Goal: Task Accomplishment & Management: Manage account settings

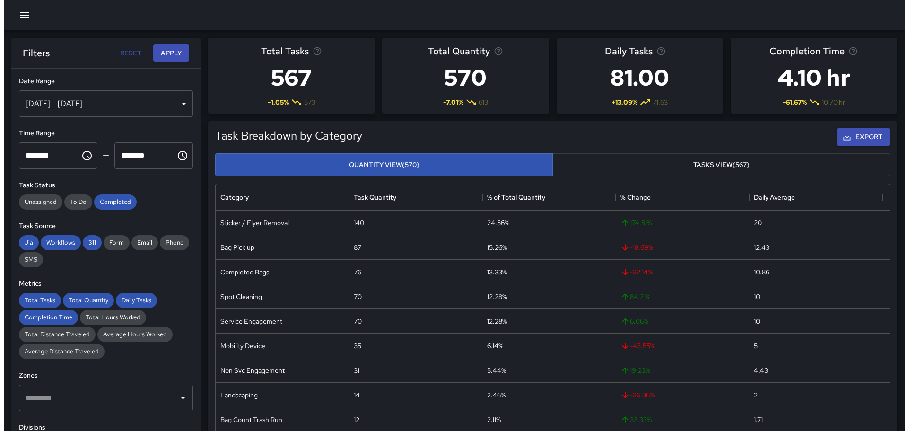
scroll to position [276, 667]
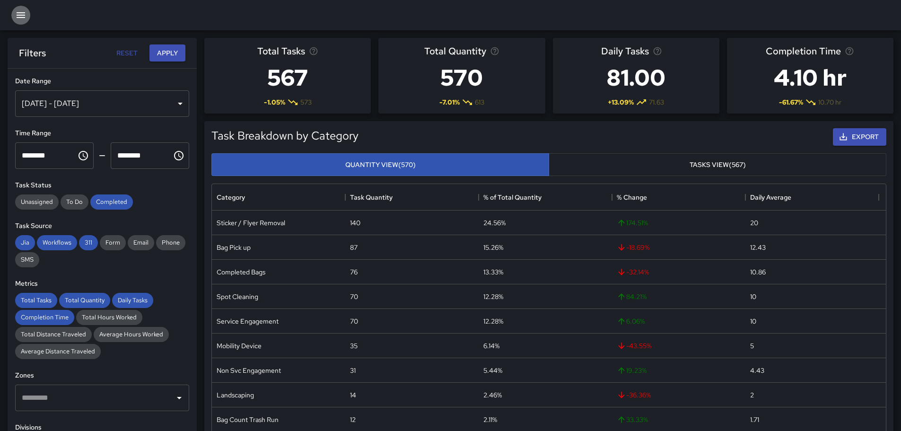
click at [24, 12] on icon "button" at bounding box center [20, 14] width 11 height 11
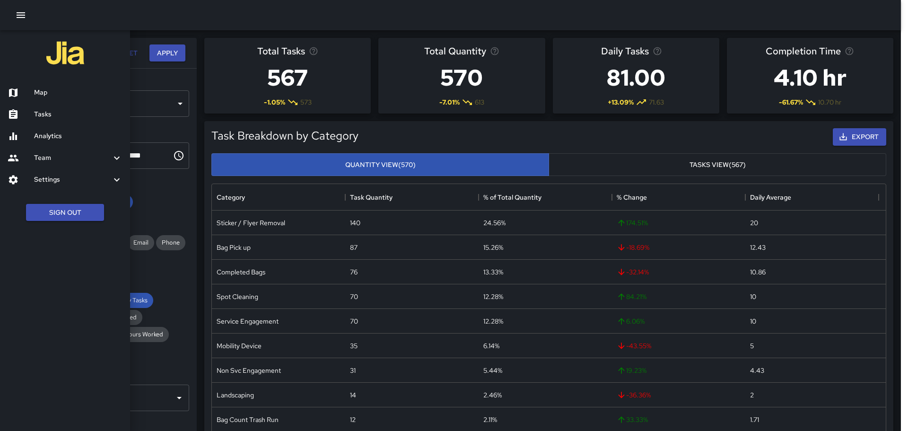
click at [167, 26] on div at bounding box center [450, 15] width 901 height 30
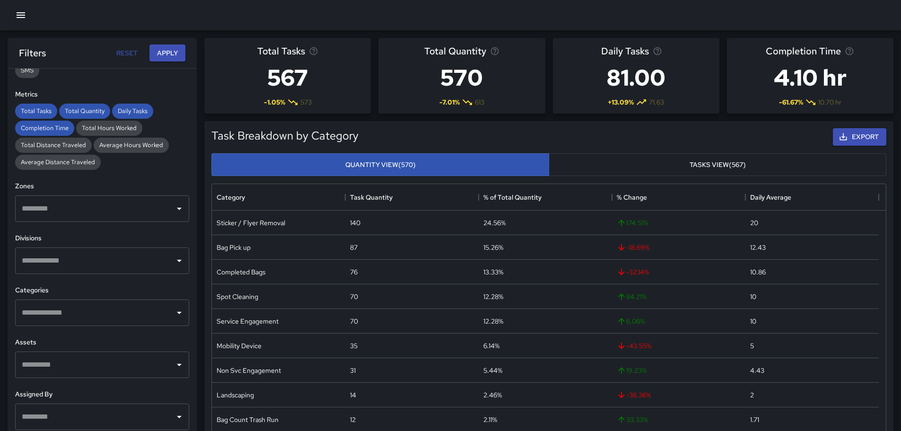
scroll to position [210, 0]
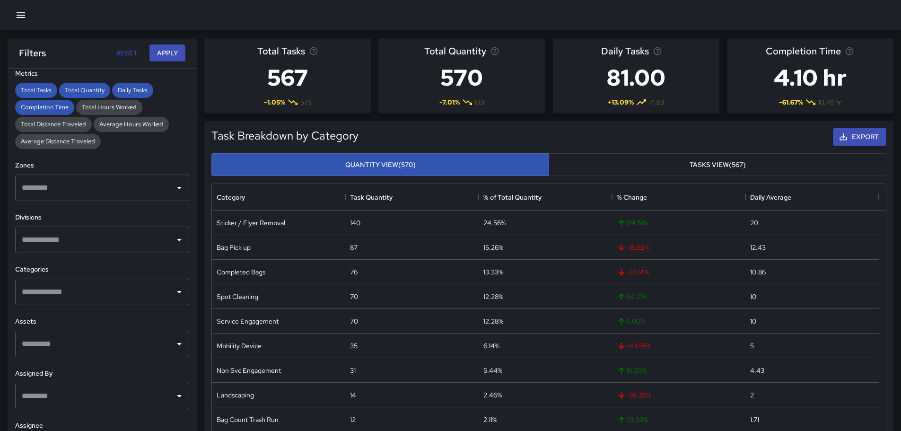
click at [86, 301] on div "​" at bounding box center [102, 292] width 174 height 26
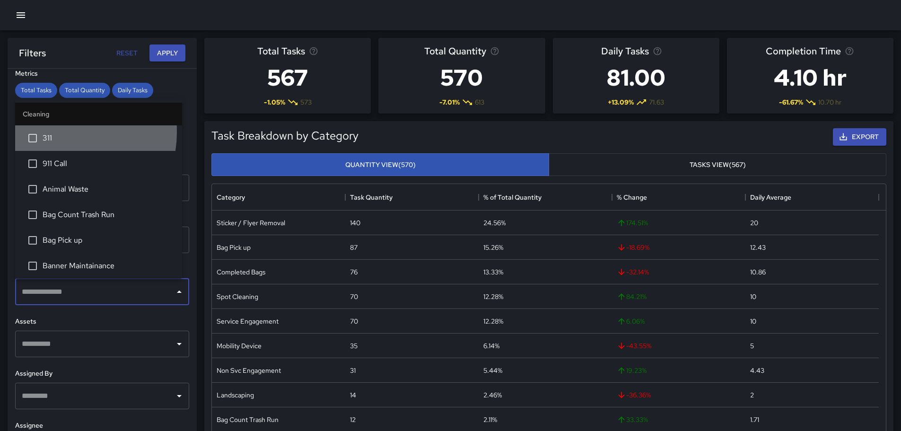
click at [53, 132] on span "311" at bounding box center [109, 137] width 132 height 11
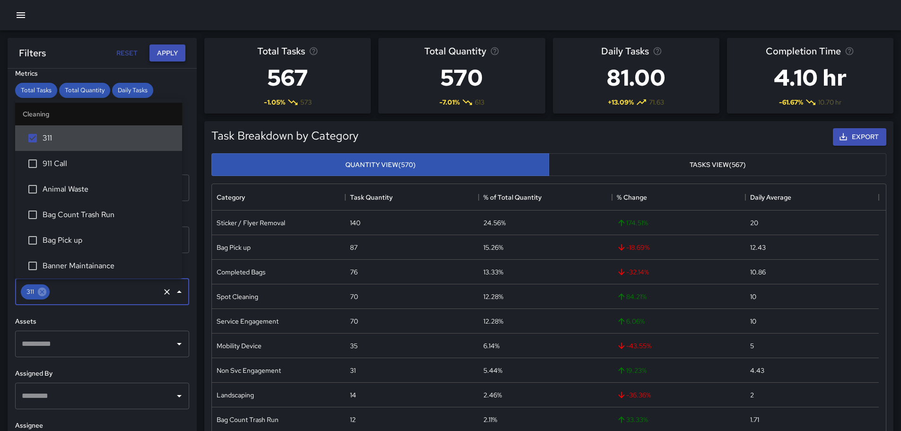
click at [164, 51] on button "Apply" at bounding box center [167, 52] width 36 height 17
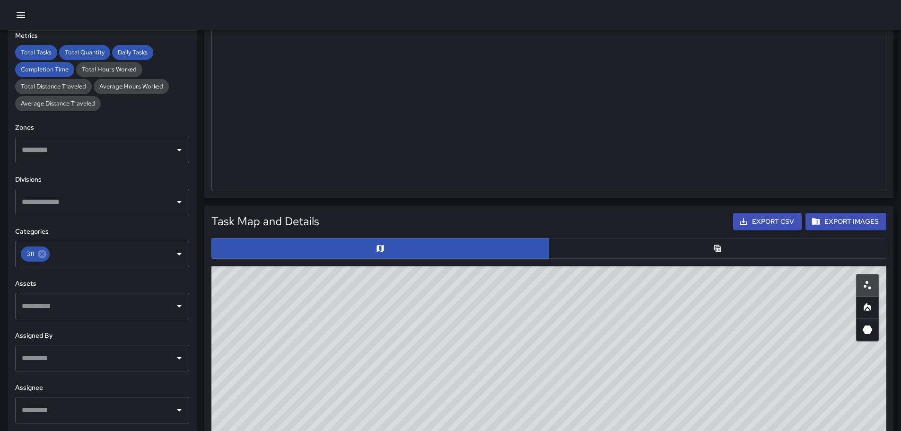
scroll to position [284, 0]
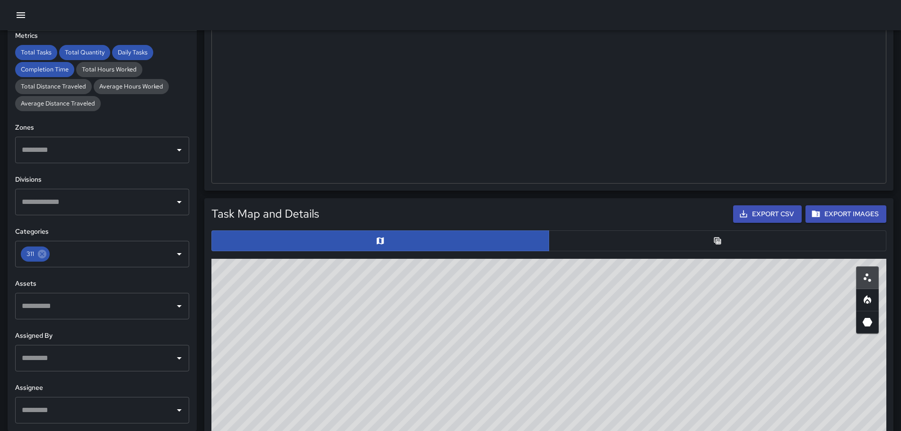
click at [612, 232] on button "button" at bounding box center [718, 240] width 338 height 21
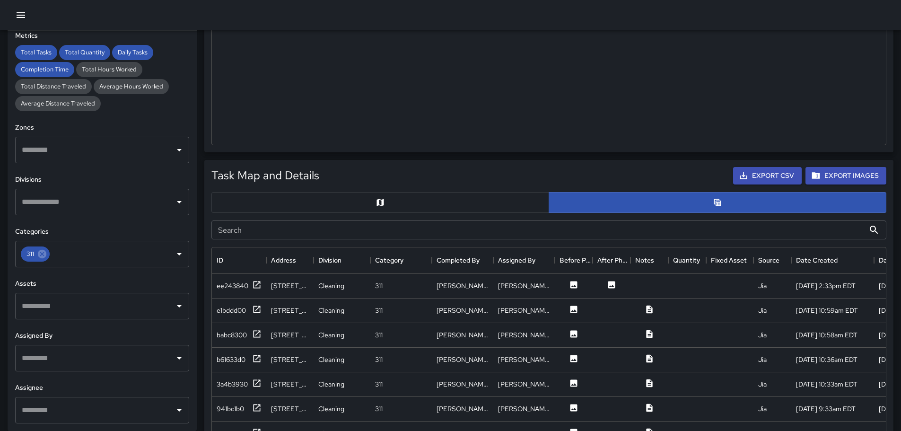
scroll to position [473, 0]
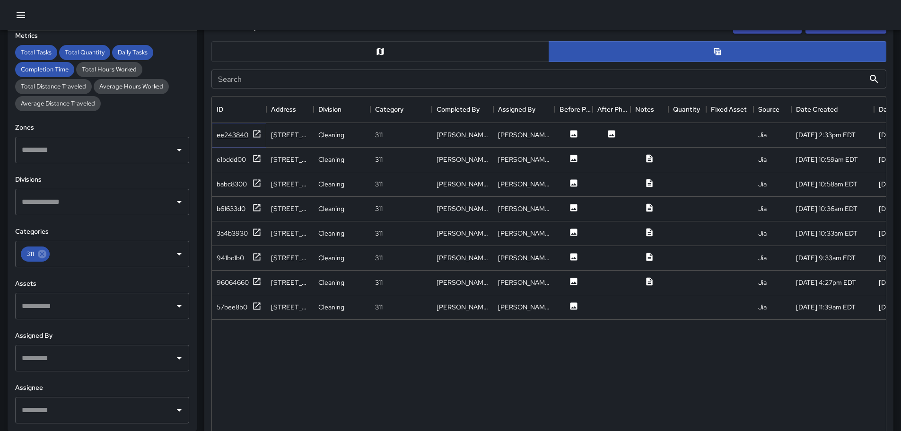
click at [241, 131] on div "ee243840" at bounding box center [233, 134] width 32 height 9
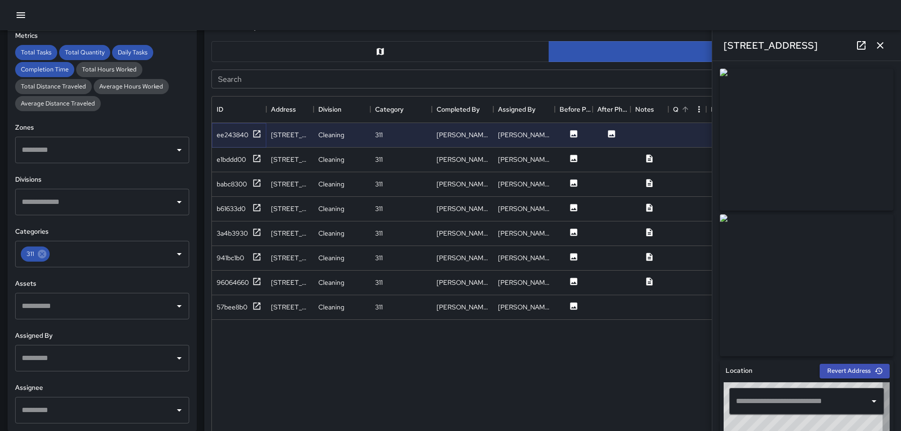
type input "**********"
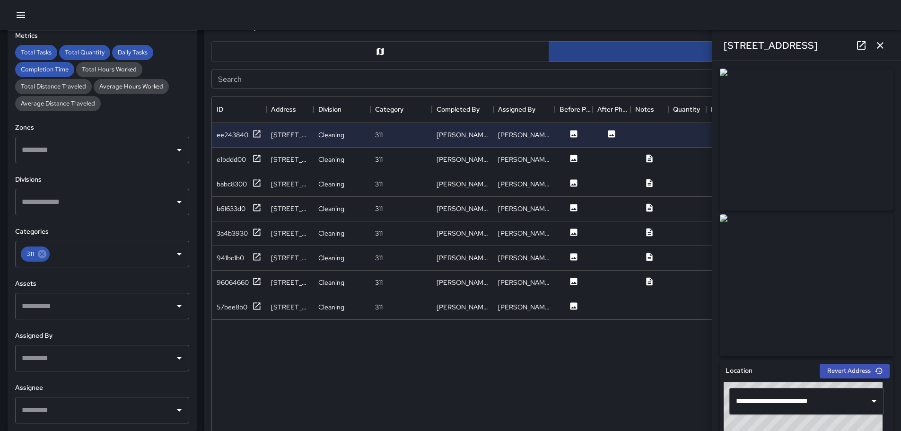
click at [880, 45] on icon "button" at bounding box center [880, 45] width 7 height 7
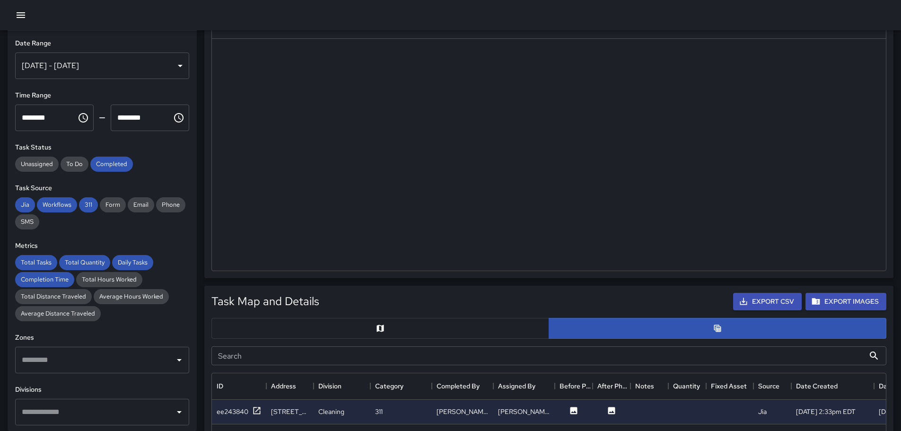
scroll to position [95, 0]
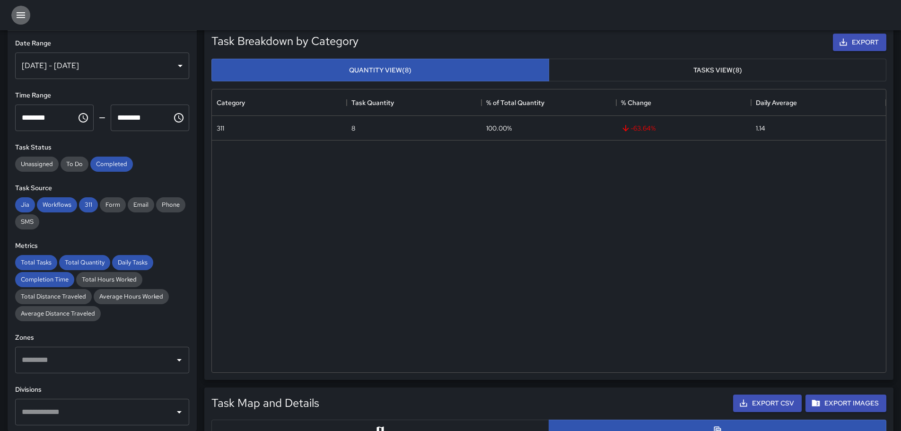
click at [22, 17] on icon "button" at bounding box center [20, 14] width 11 height 11
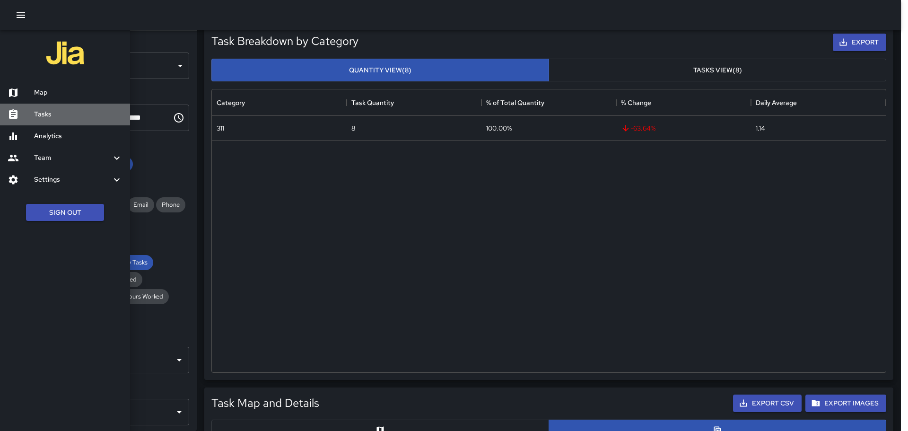
click at [54, 112] on h6 "Tasks" at bounding box center [78, 114] width 88 height 10
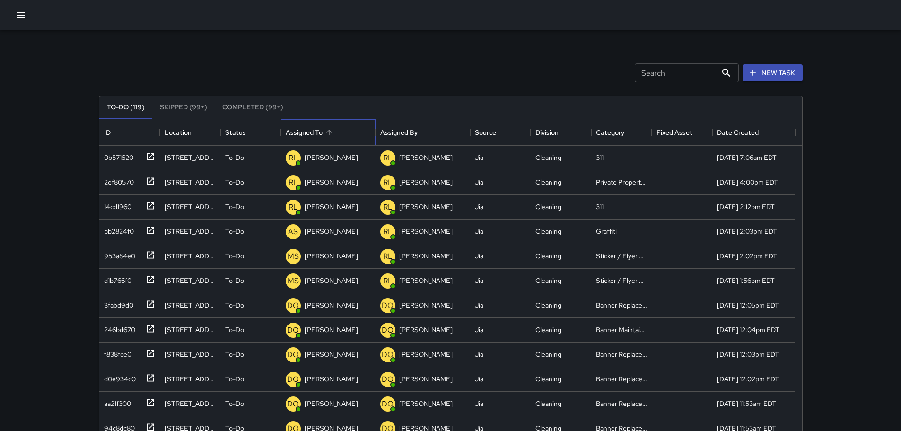
click at [310, 138] on div "Assigned To" at bounding box center [304, 132] width 37 height 26
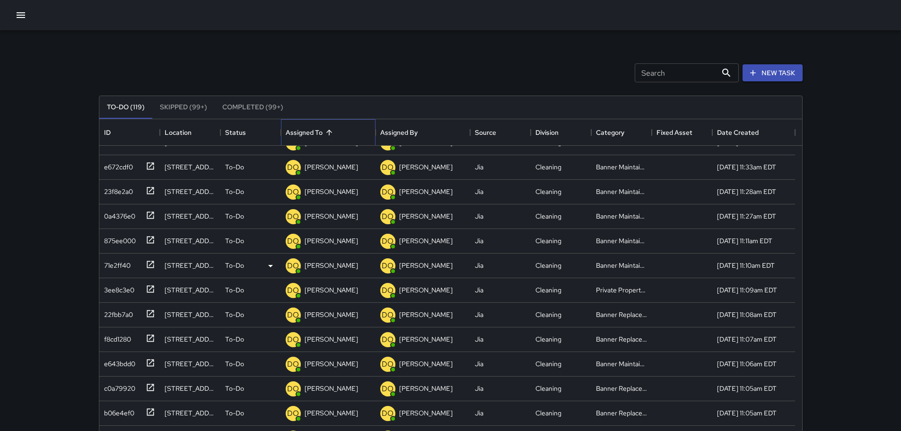
scroll to position [1655, 0]
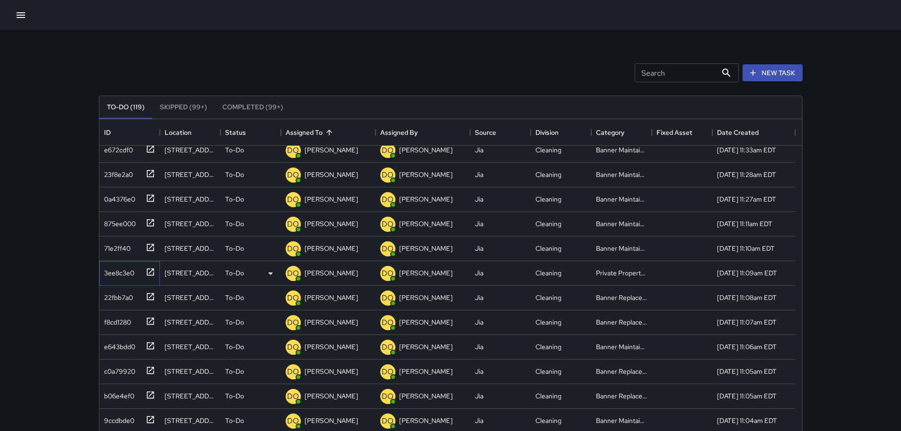
click at [132, 271] on div "3ee8c3e0" at bounding box center [117, 270] width 34 height 13
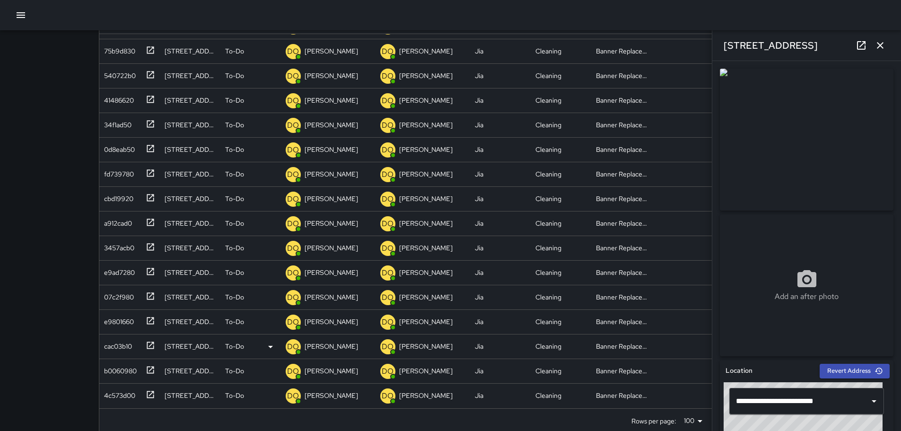
scroll to position [128, 0]
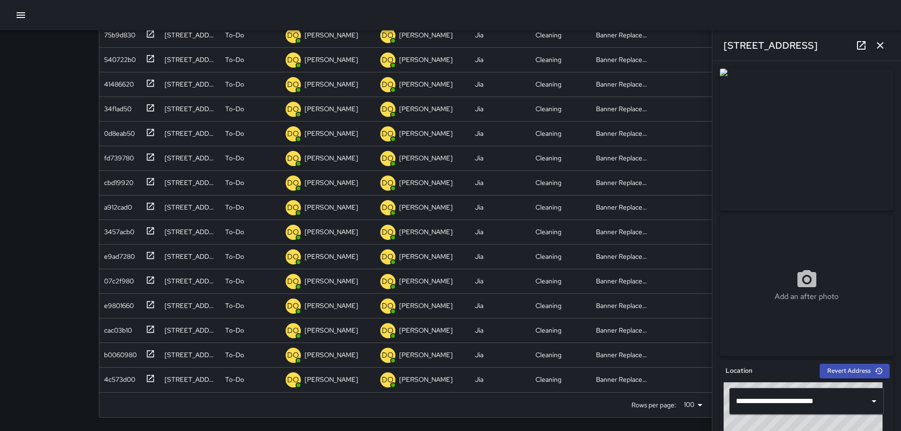
click at [881, 42] on icon "button" at bounding box center [879, 45] width 11 height 11
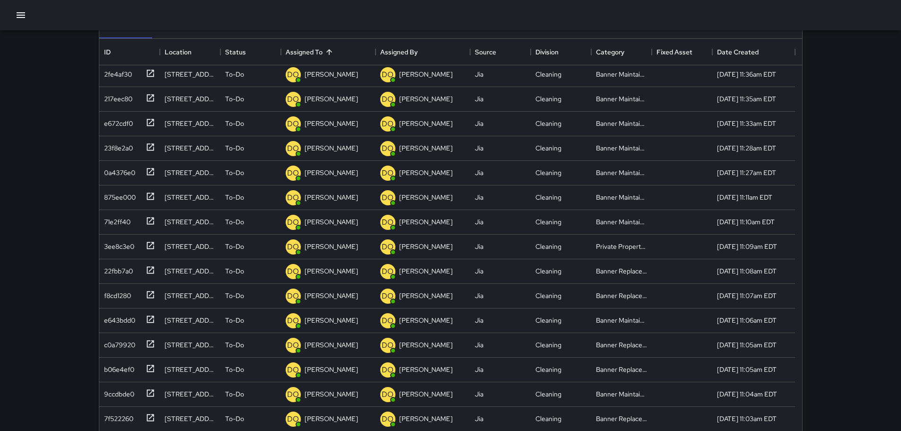
scroll to position [1565, 0]
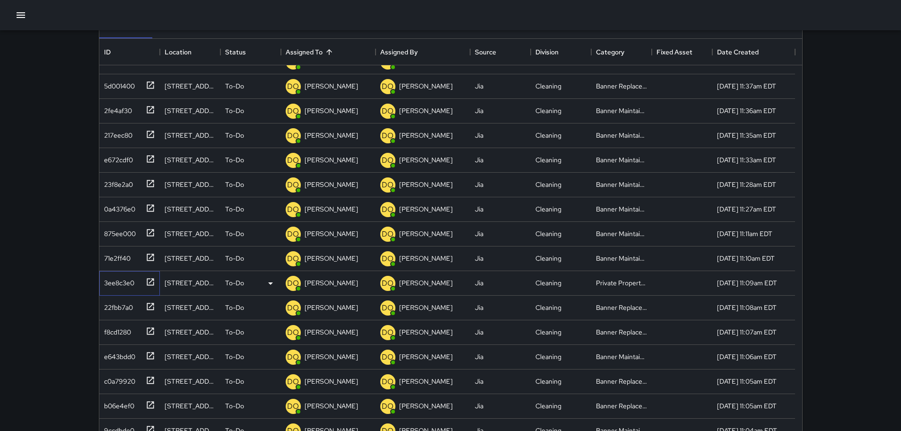
click at [113, 281] on div "3ee8c3e0" at bounding box center [117, 280] width 34 height 13
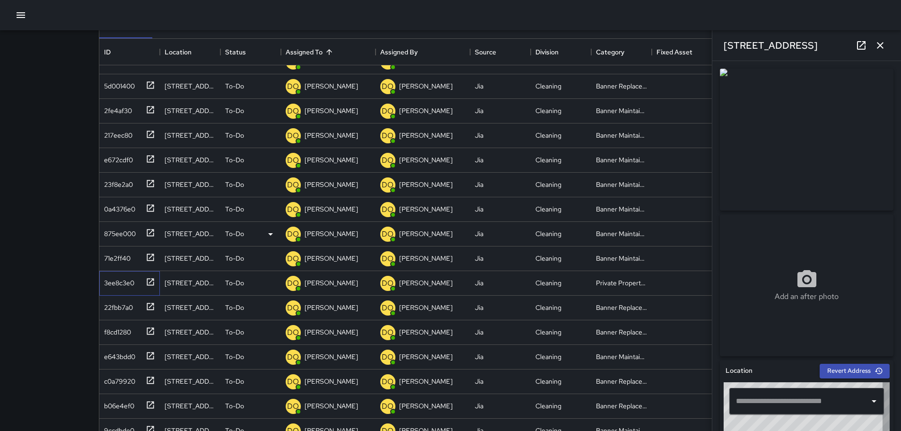
type input "**********"
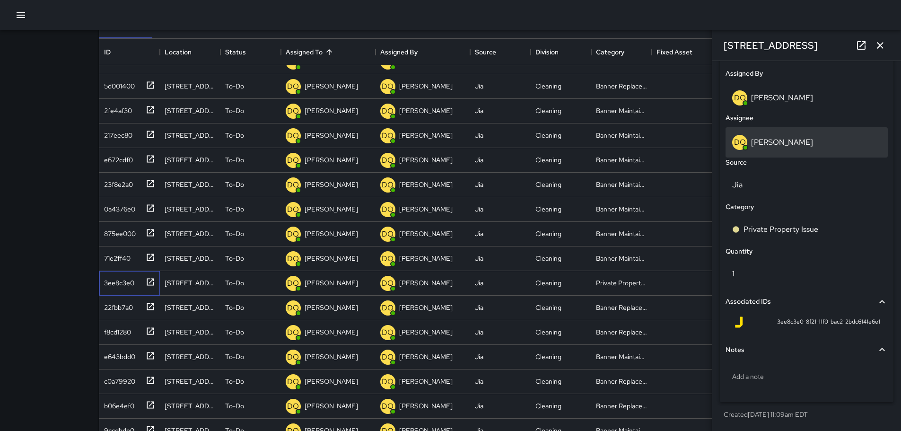
scroll to position [439, 0]
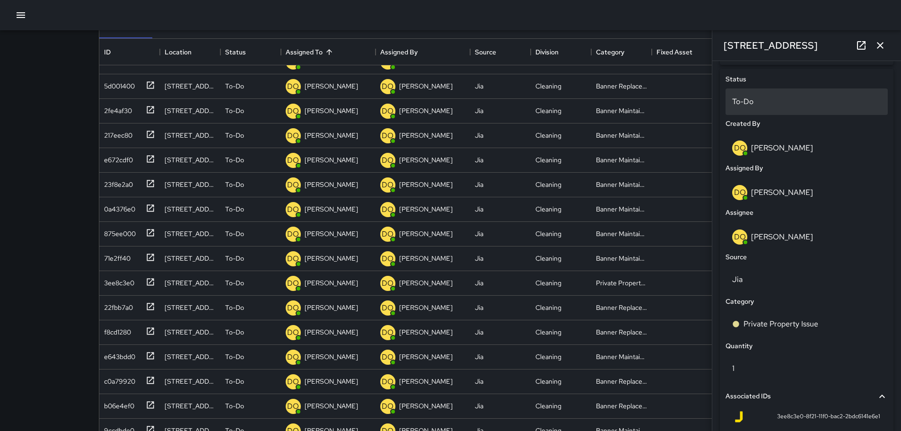
click at [773, 110] on div "To-Do" at bounding box center [806, 101] width 162 height 26
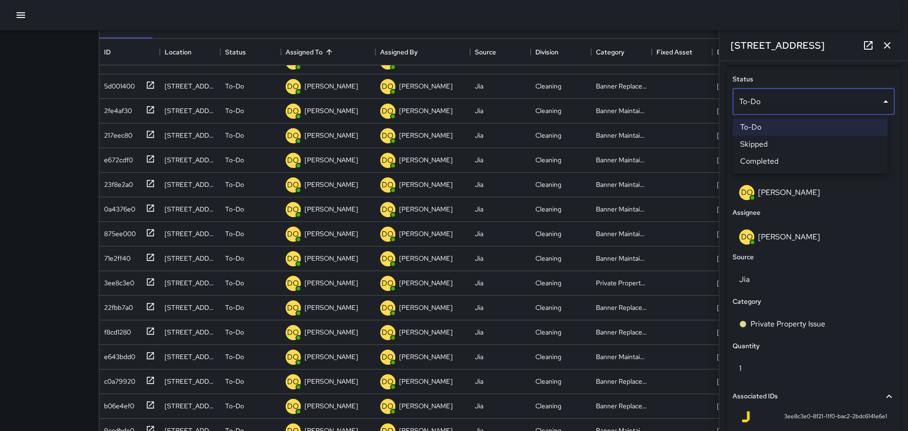
click at [786, 155] on li "Completed" at bounding box center [810, 161] width 155 height 17
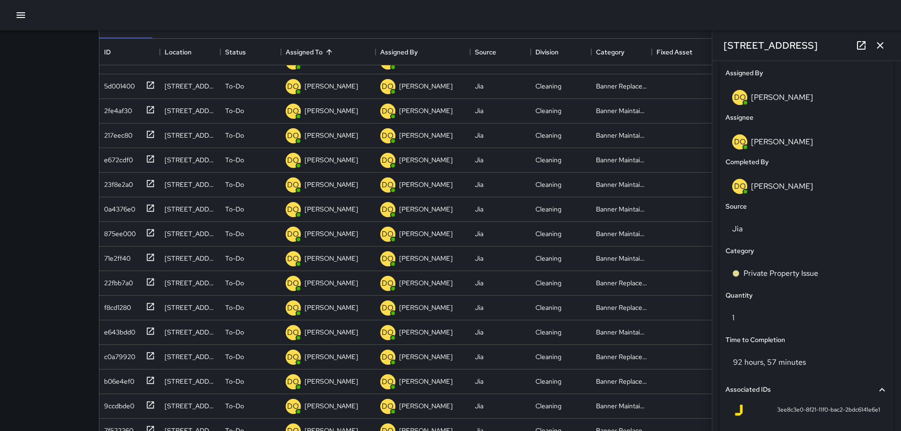
scroll to position [636, 0]
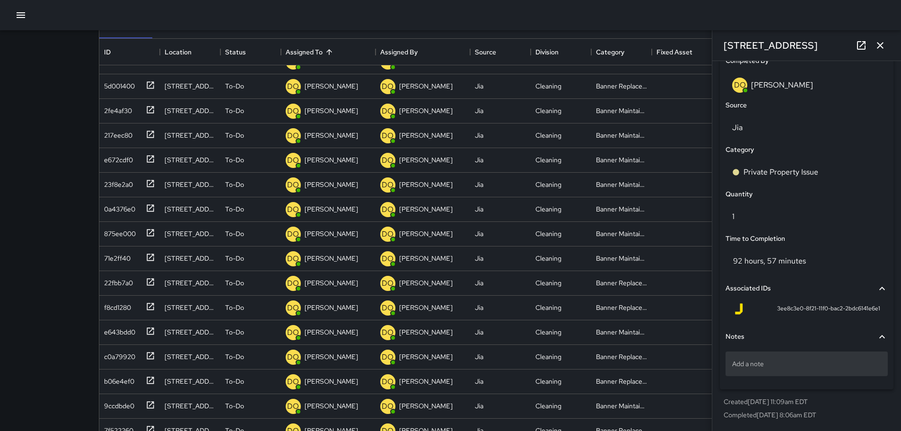
click at [798, 363] on p "Add a note" at bounding box center [806, 363] width 149 height 9
type textarea "**********"
click at [810, 384] on div "Reached out to property concerning walkway-DO" at bounding box center [806, 366] width 162 height 36
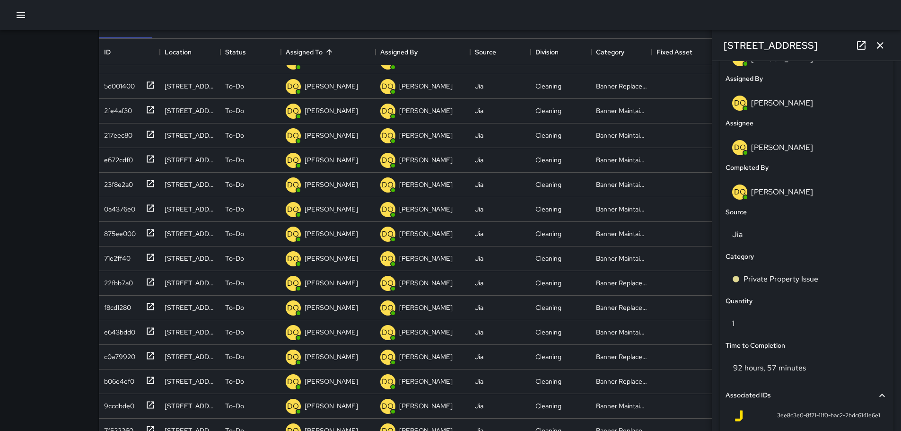
scroll to position [494, 0]
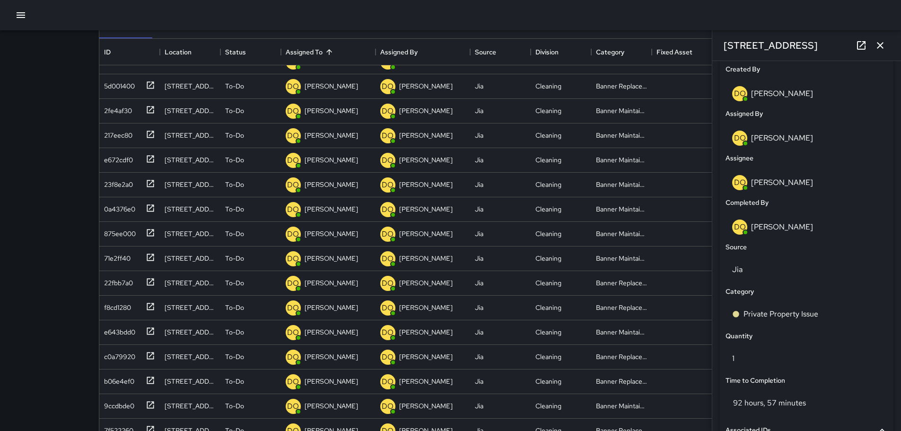
click at [878, 44] on icon "button" at bounding box center [879, 45] width 11 height 11
